Goal: Task Accomplishment & Management: Manage account settings

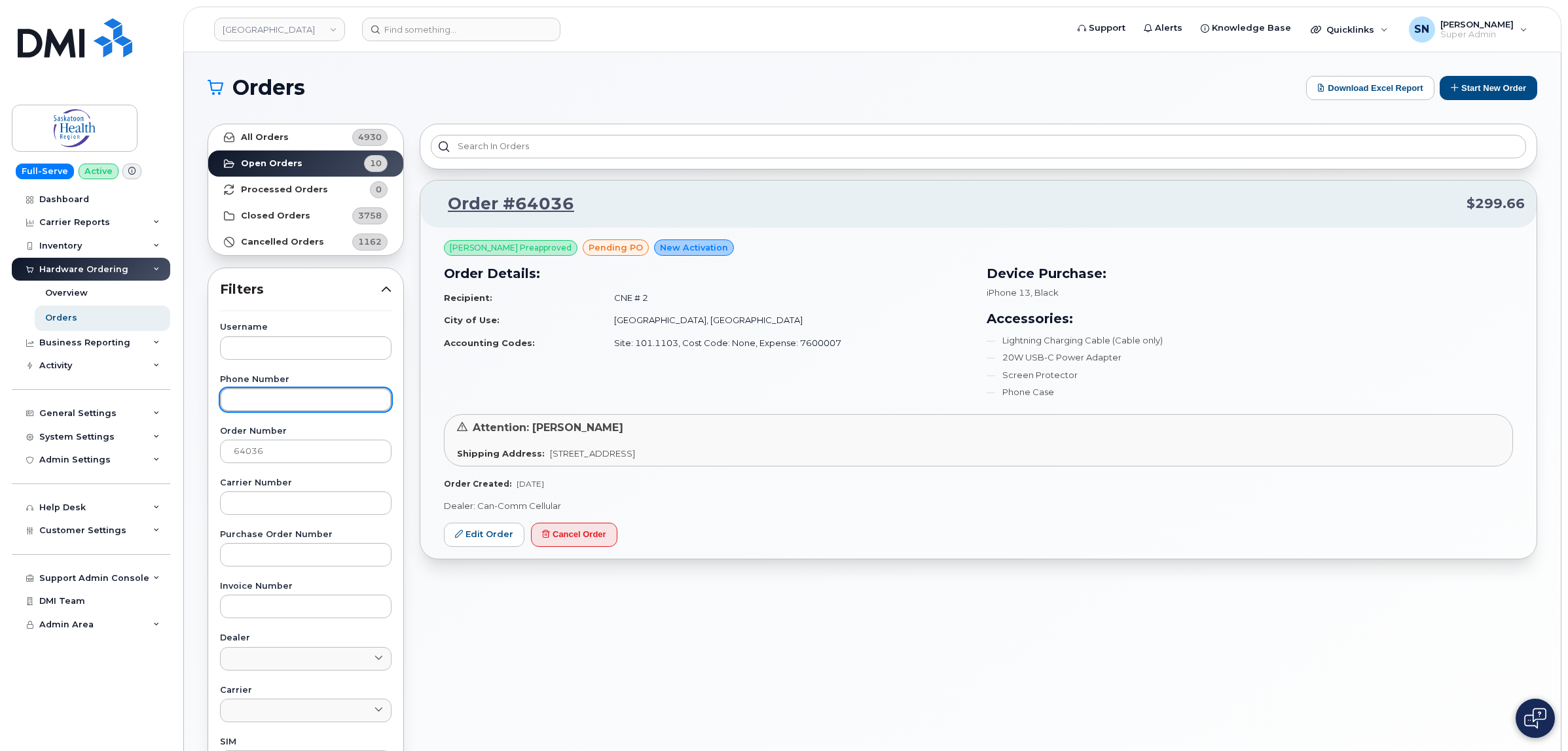
click at [306, 408] on input "text" at bounding box center [306, 400] width 172 height 24
click at [291, 349] on input "text" at bounding box center [306, 348] width 172 height 24
click at [292, 452] on input "64036" at bounding box center [306, 451] width 172 height 24
type input "64035"
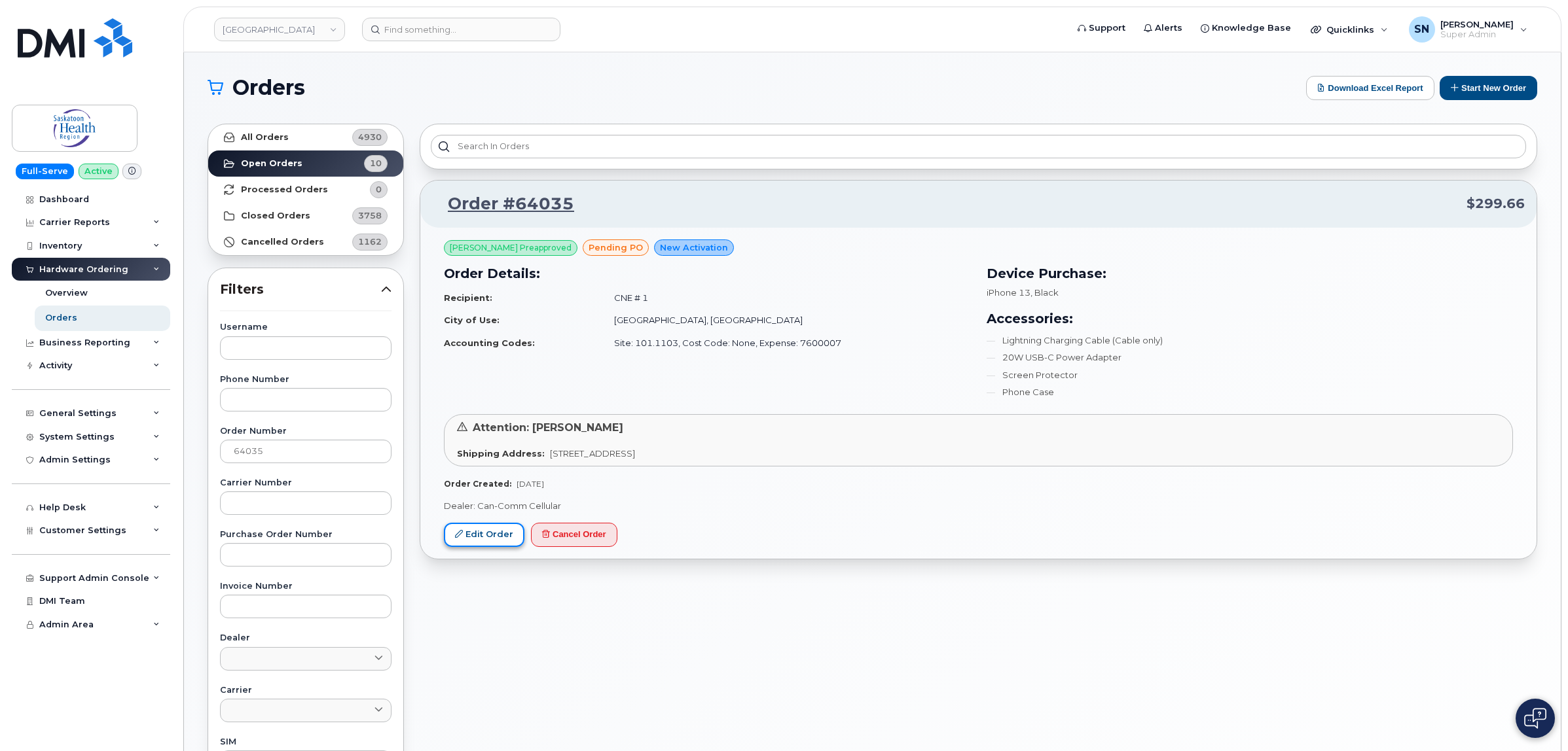
click at [505, 533] on link "Edit Order" at bounding box center [484, 534] width 81 height 24
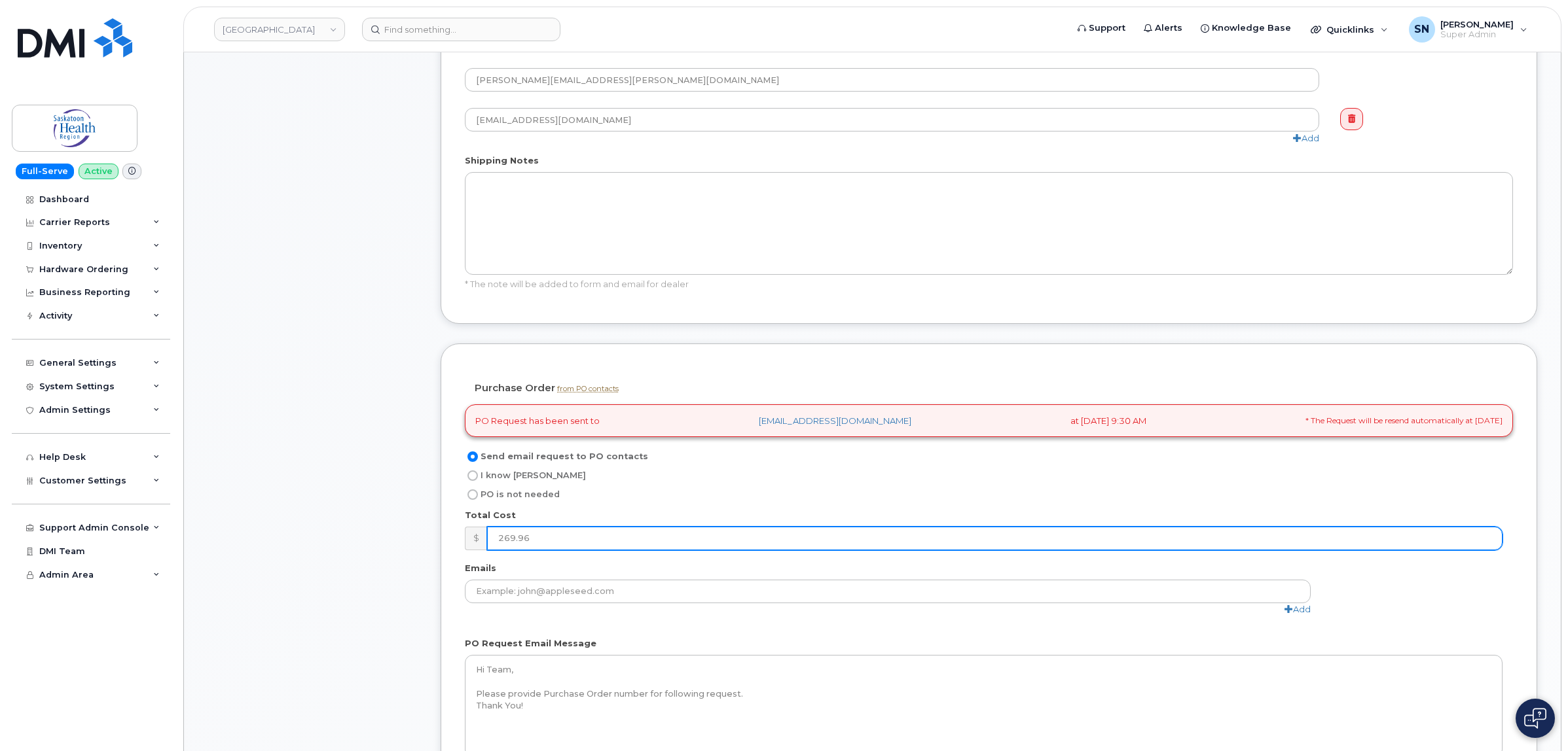
scroll to position [900, 0]
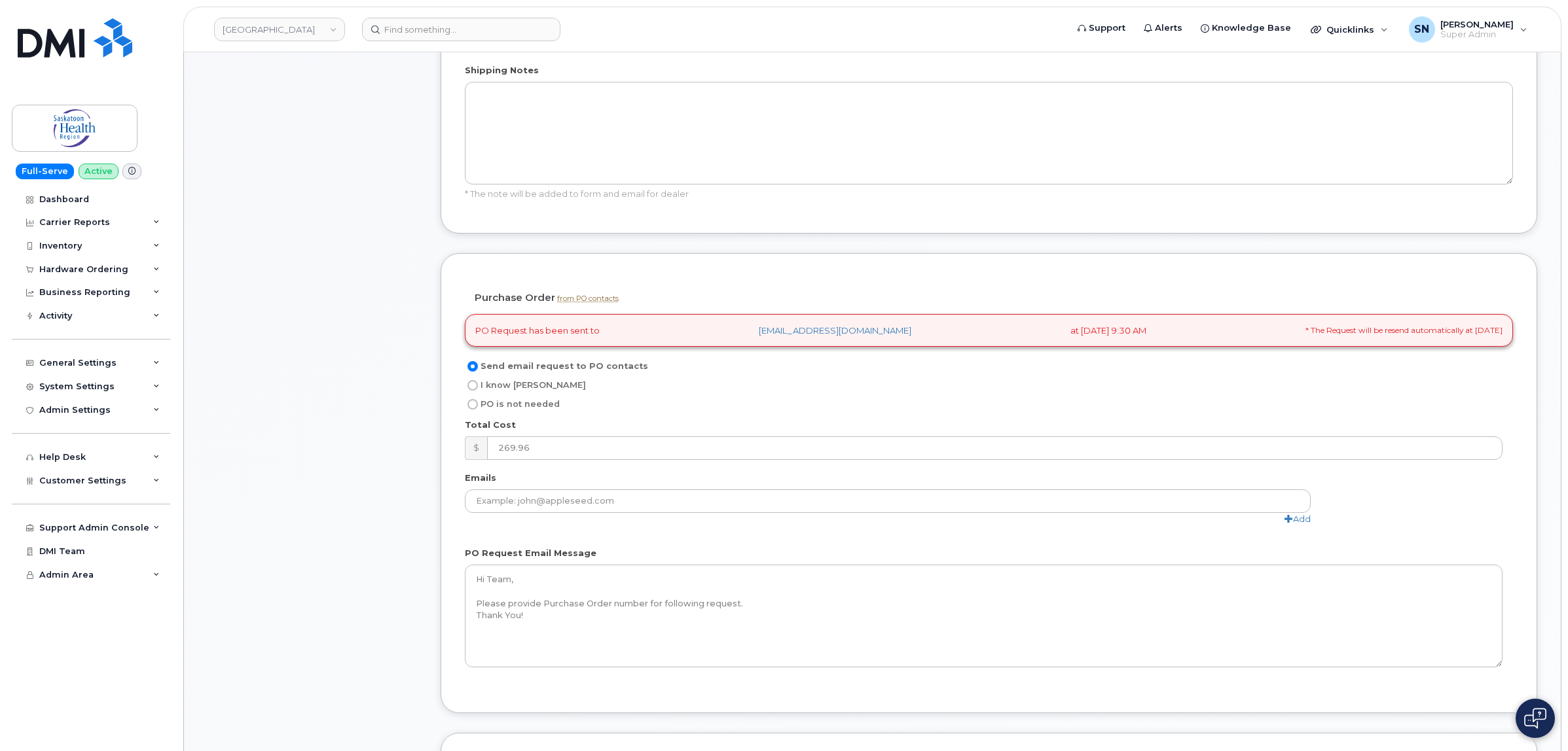
click at [475, 387] on input "I know [PERSON_NAME]" at bounding box center [473, 386] width 11 height 11
radio input "true"
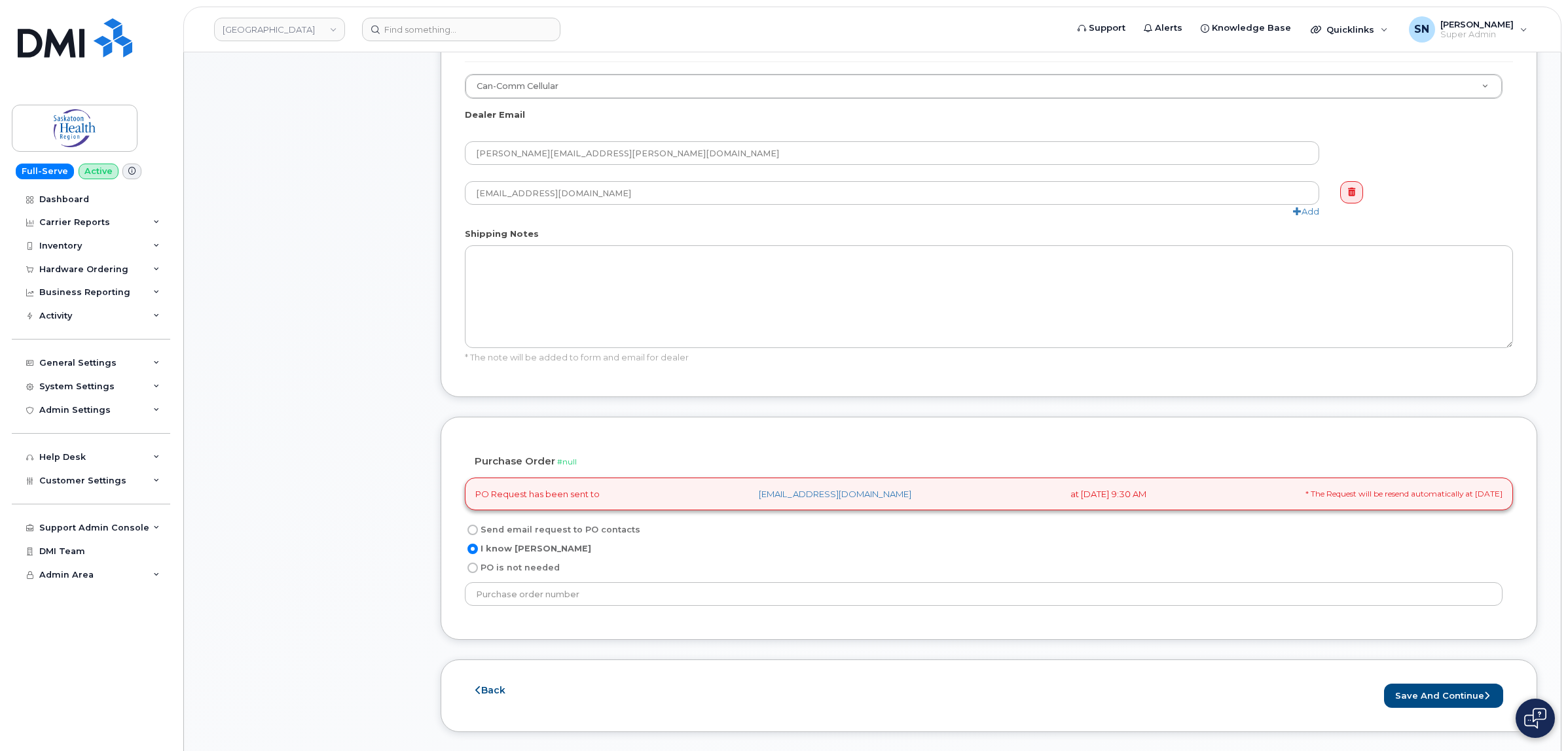
scroll to position [982, 0]
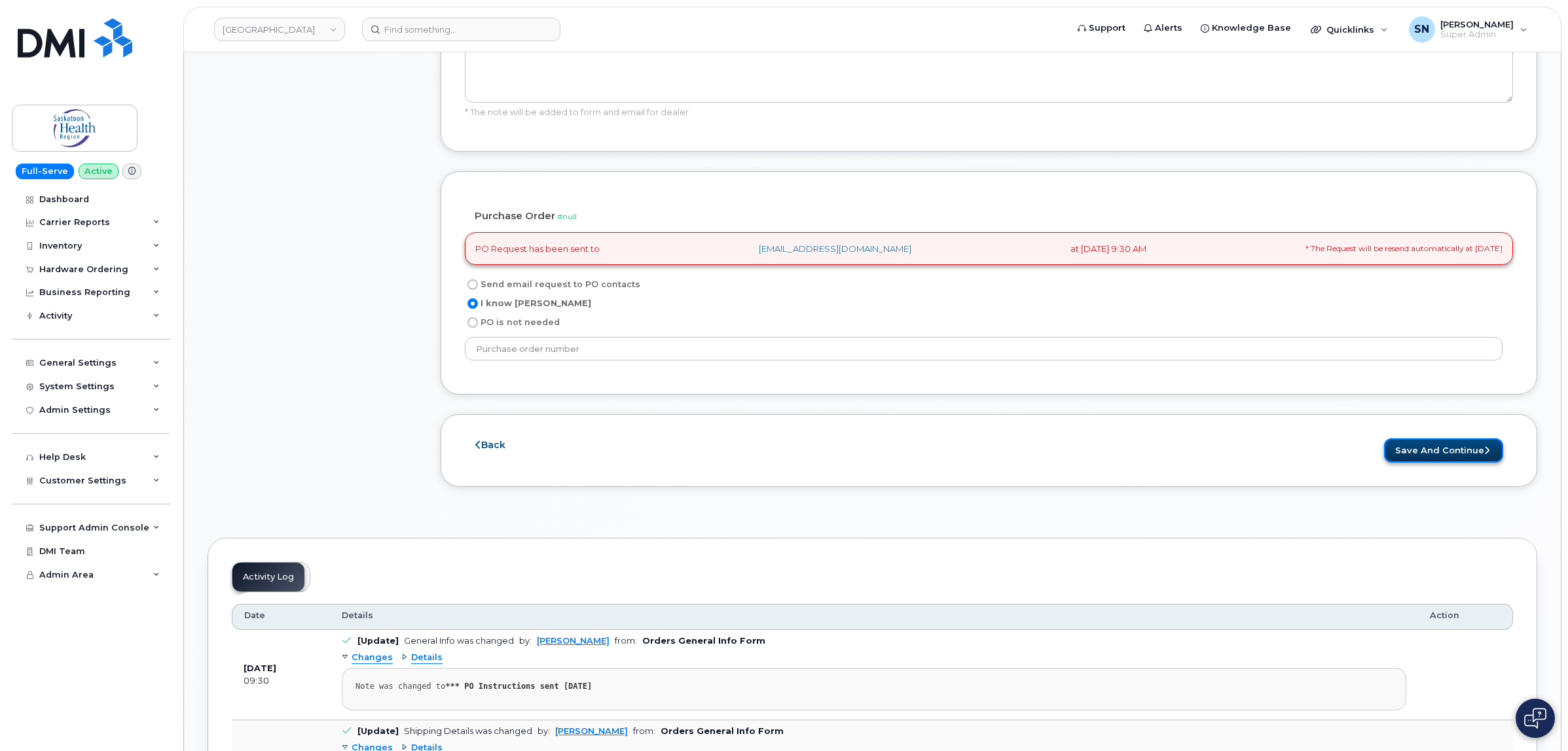
click at [1459, 452] on button "Save and Continue" at bounding box center [1443, 450] width 119 height 24
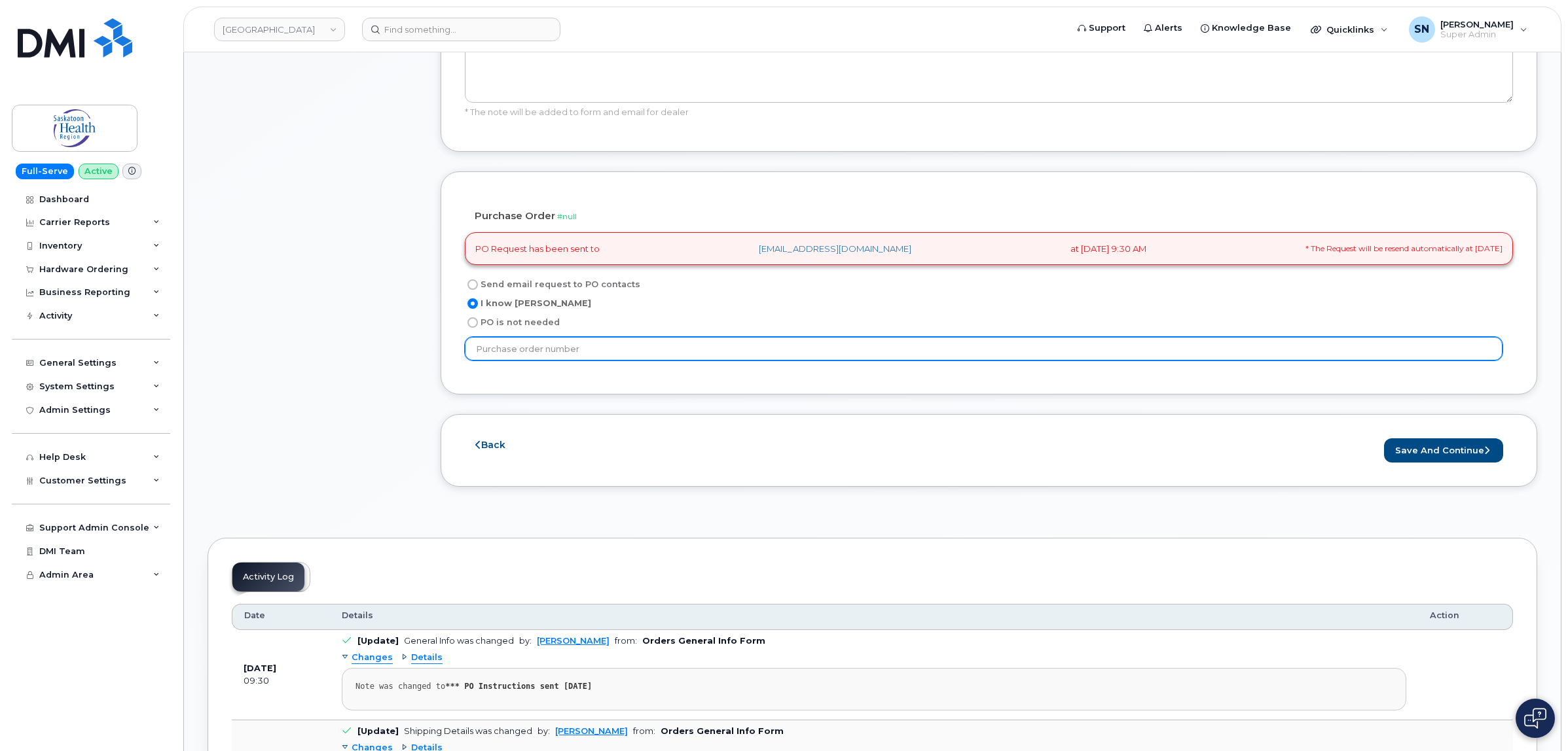
click at [545, 351] on input "text" at bounding box center [983, 349] width 1038 height 24
type input "P11181435"
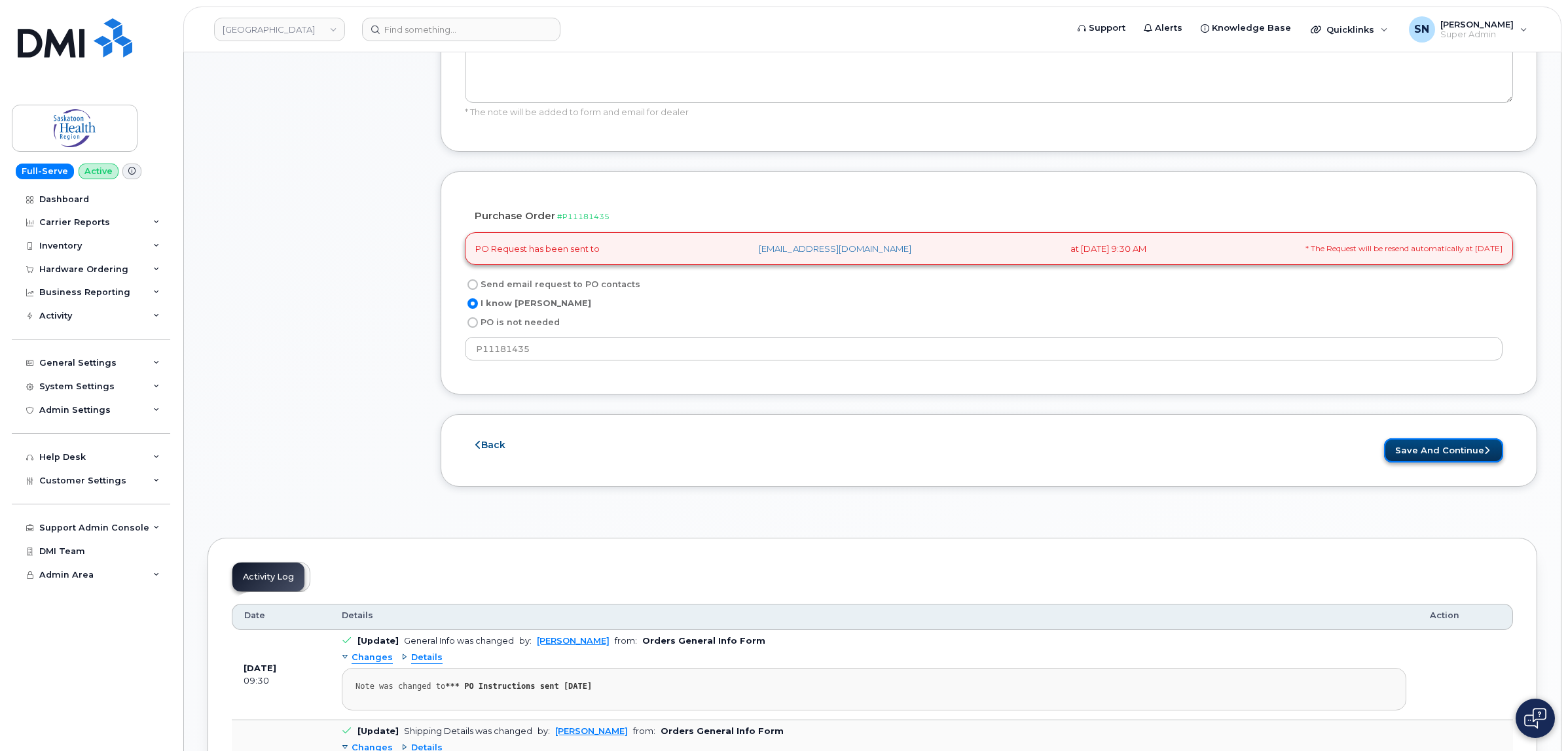
click at [1415, 459] on button "Save and Continue" at bounding box center [1443, 450] width 119 height 24
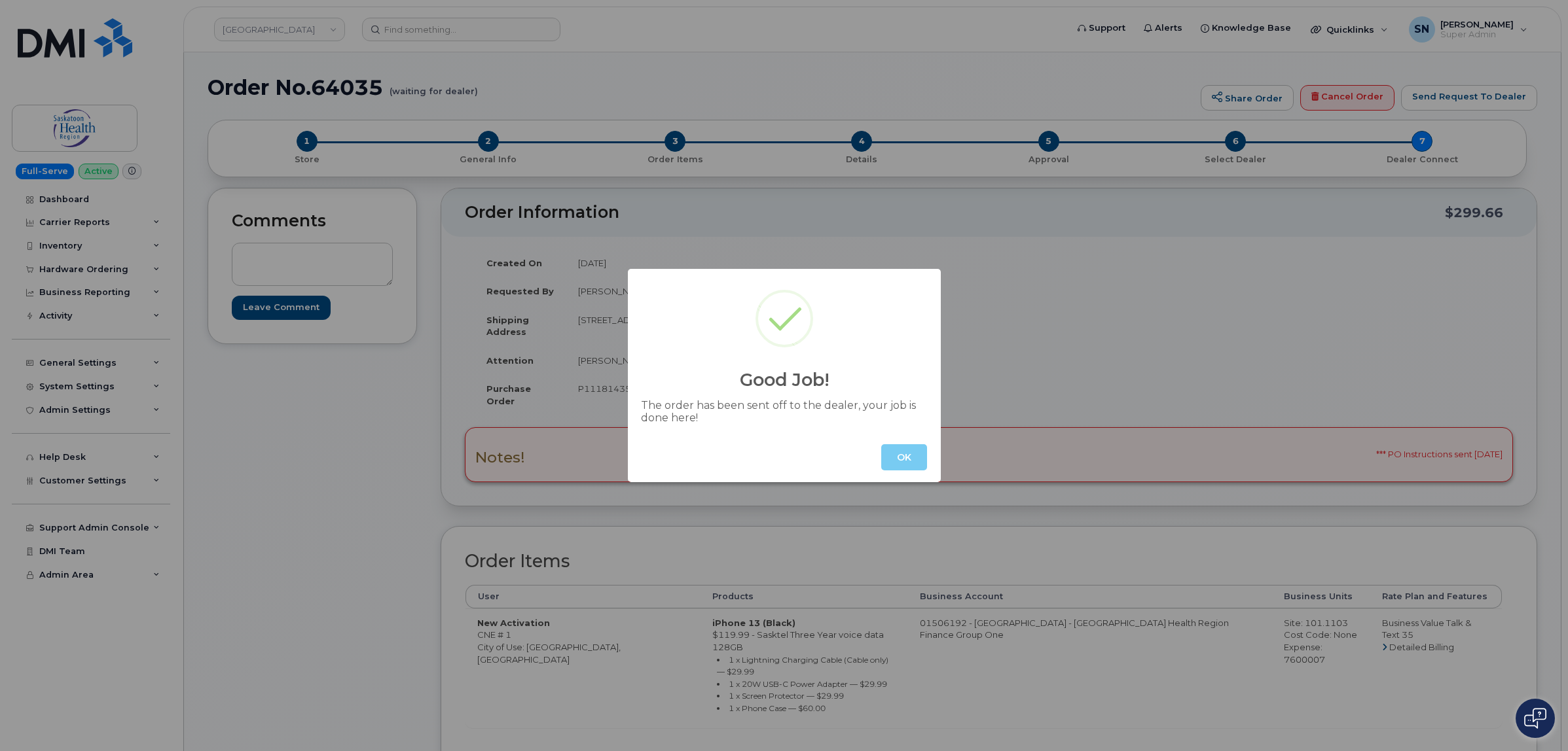
click at [908, 450] on button "OK" at bounding box center [904, 457] width 46 height 27
